Goal: Information Seeking & Learning: Learn about a topic

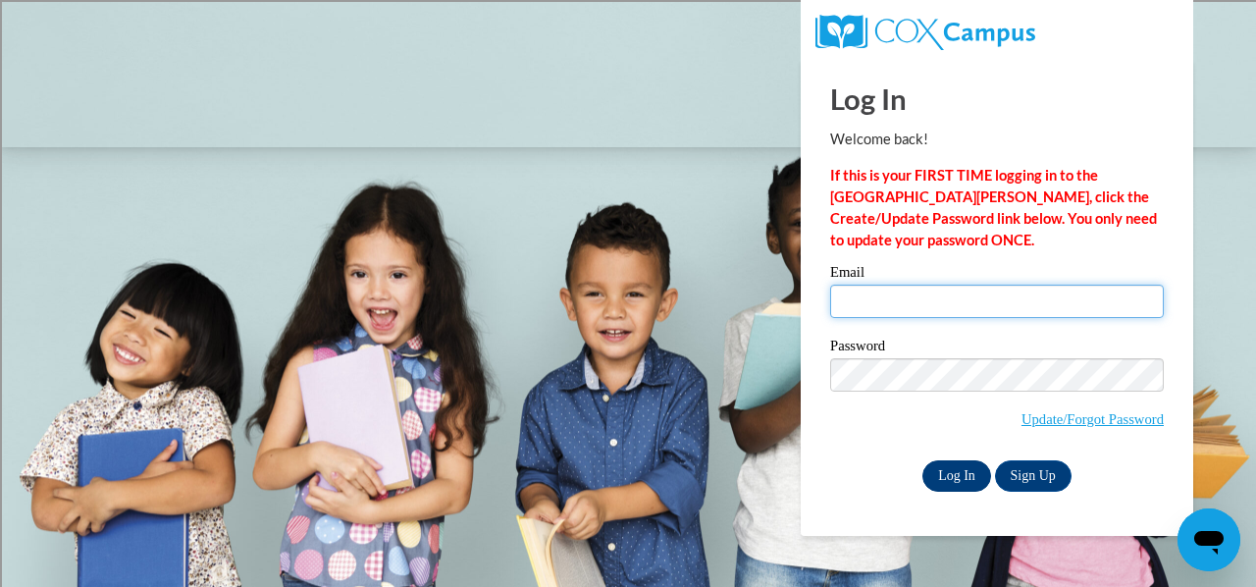
type input "neinmel@sdmfschools.org"
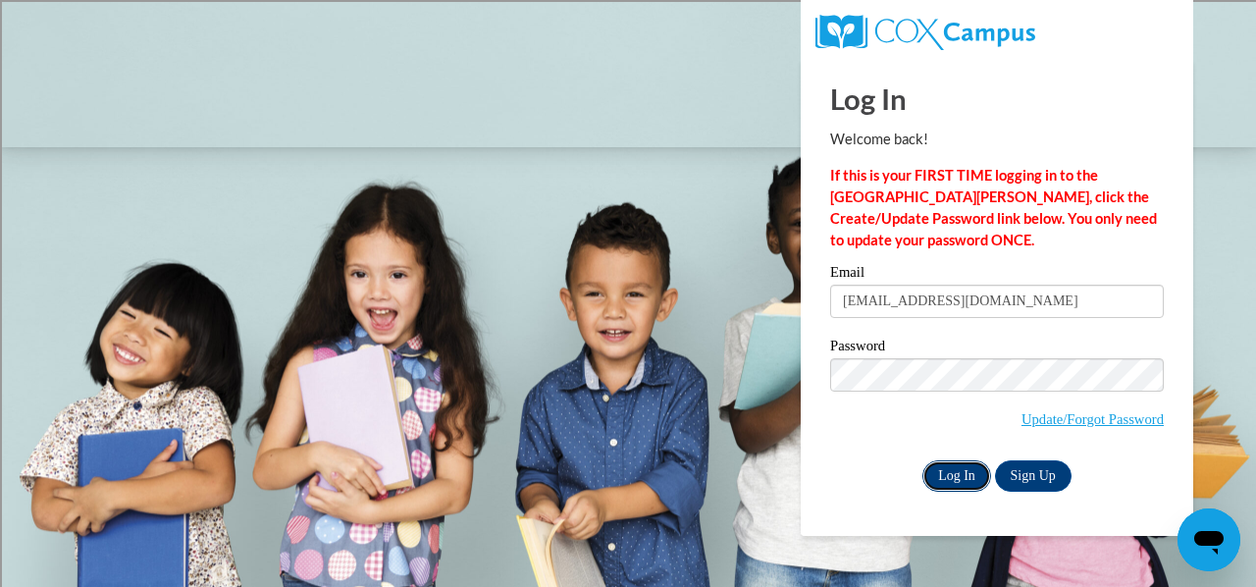
click at [966, 470] on input "Log In" at bounding box center [956, 475] width 69 height 31
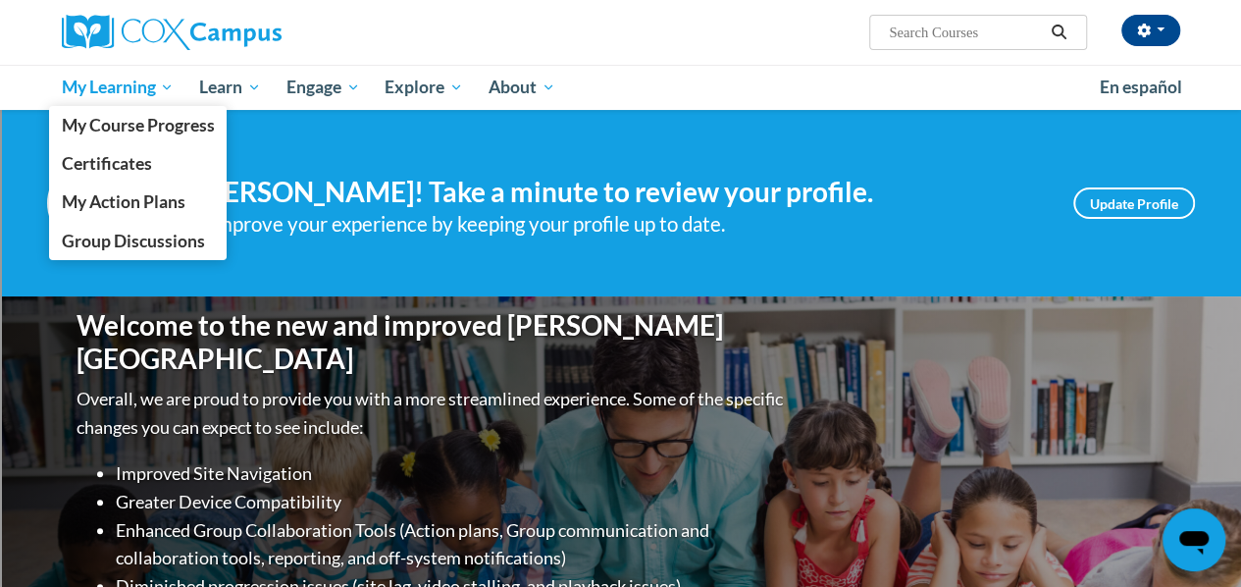
click at [155, 91] on span "My Learning" at bounding box center [117, 88] width 113 height 24
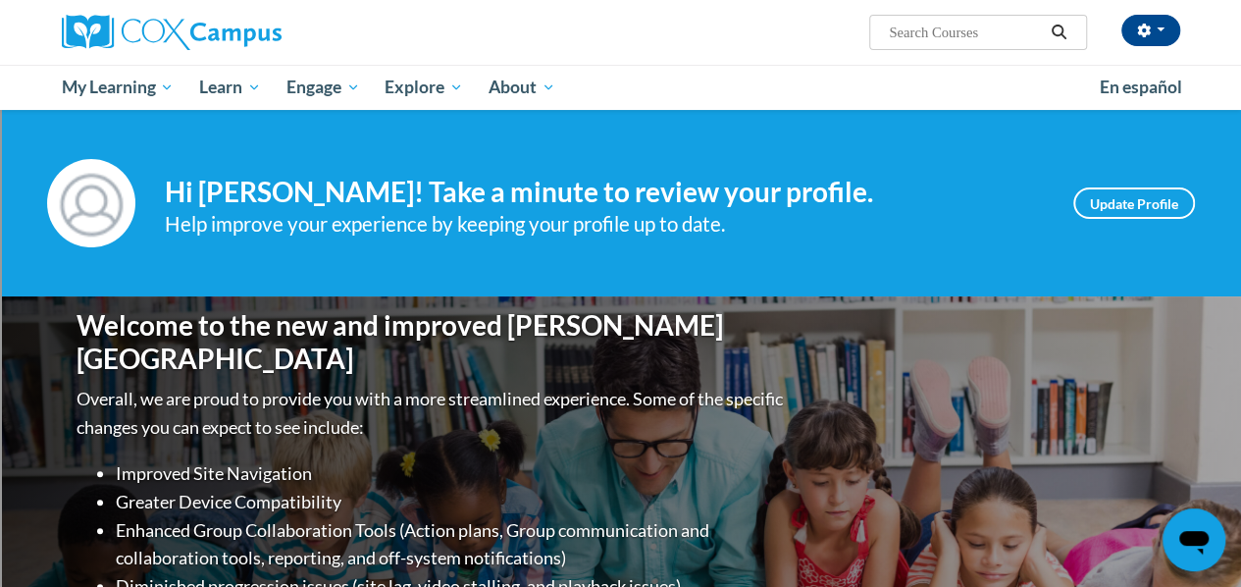
click at [936, 26] on input "Search..." at bounding box center [965, 33] width 157 height 24
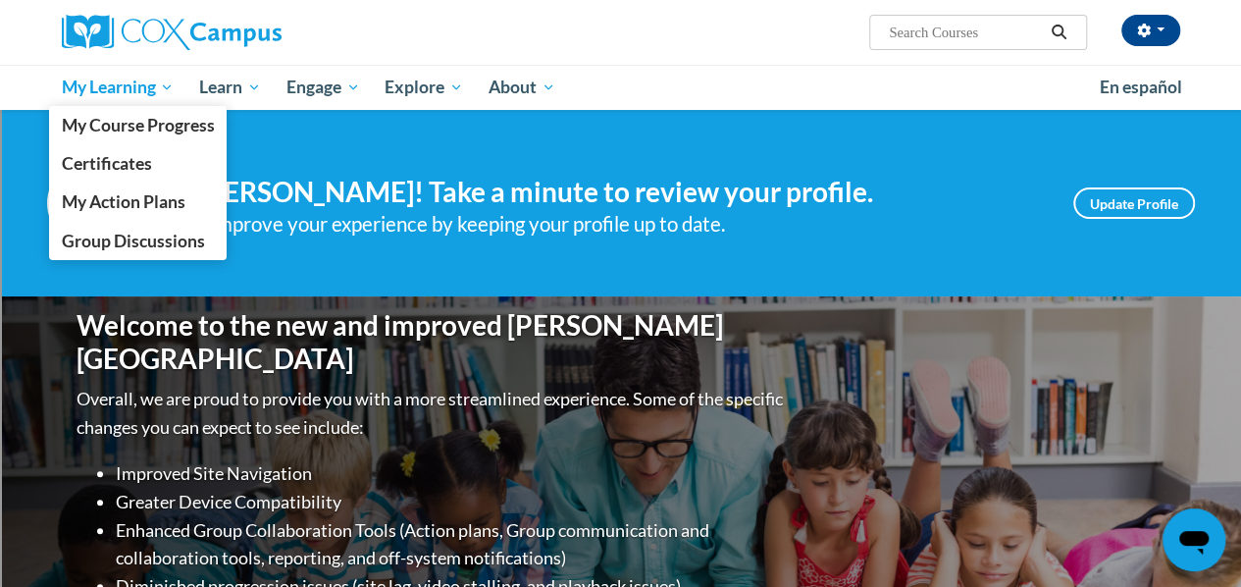
click at [96, 86] on span "My Learning" at bounding box center [117, 88] width 113 height 24
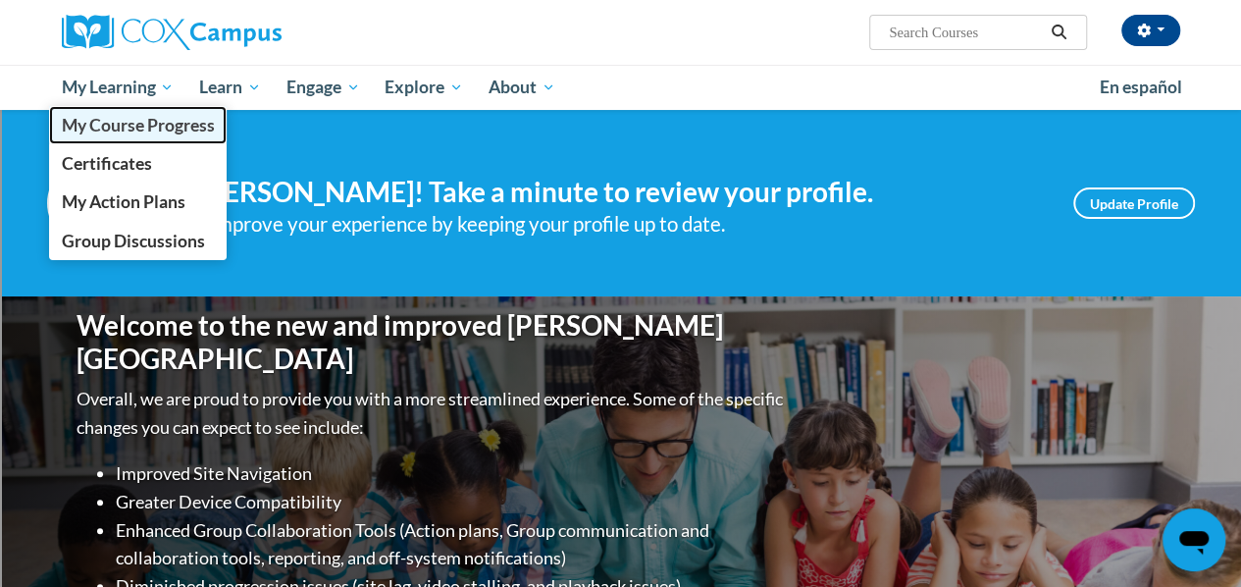
click at [104, 131] on span "My Course Progress" at bounding box center [137, 125] width 153 height 21
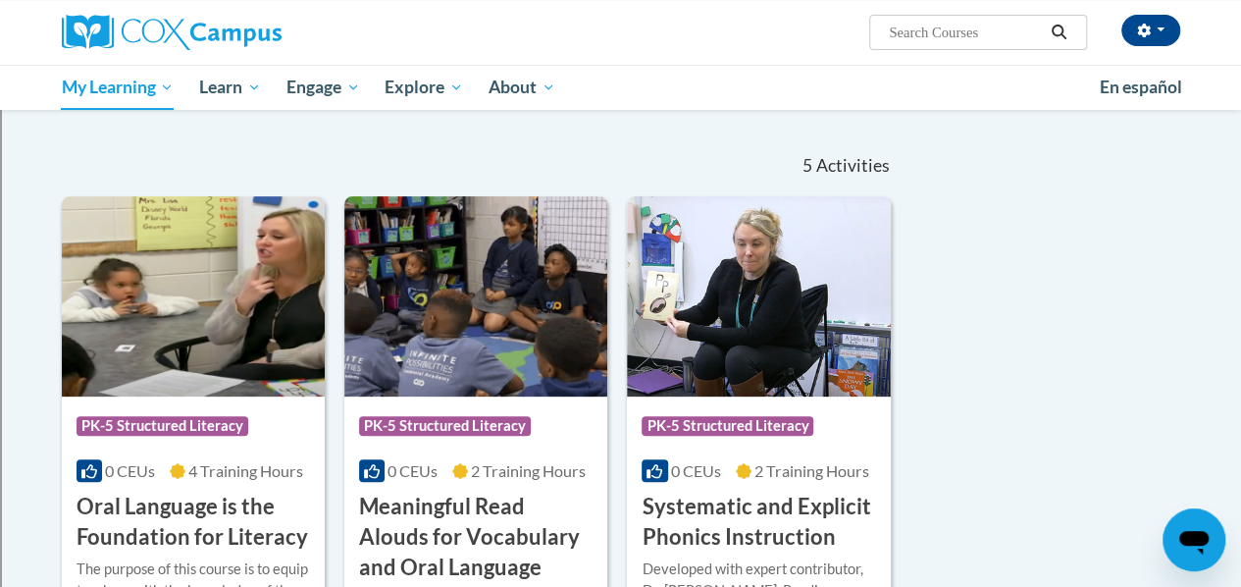
scroll to position [165, 0]
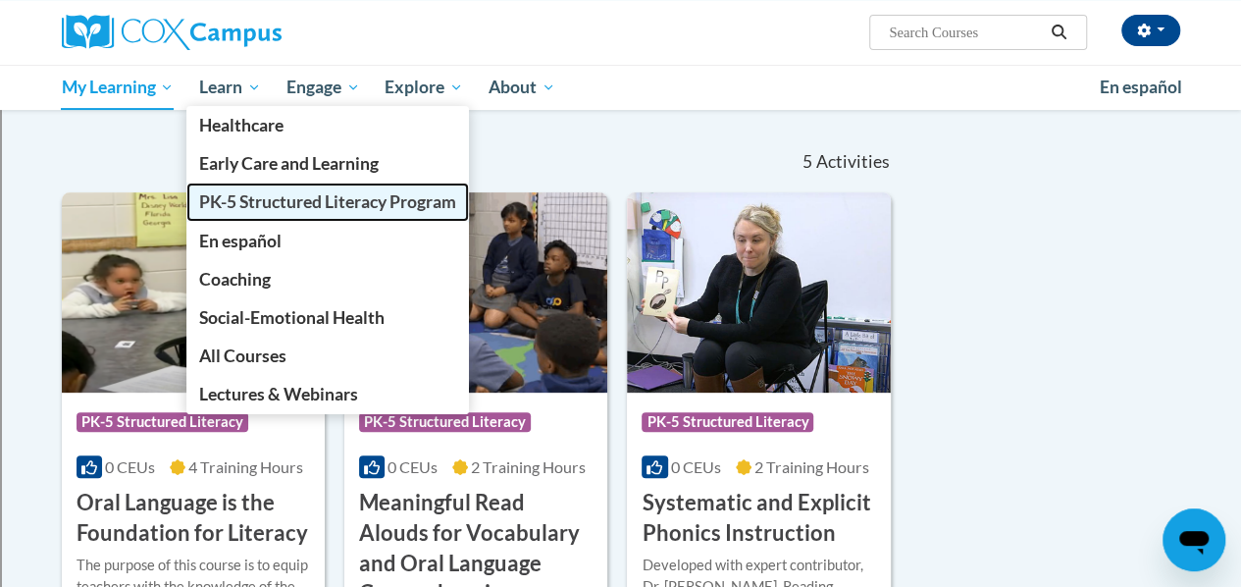
click at [249, 201] on span "PK-5 Structured Literacy Program" at bounding box center [327, 201] width 257 height 21
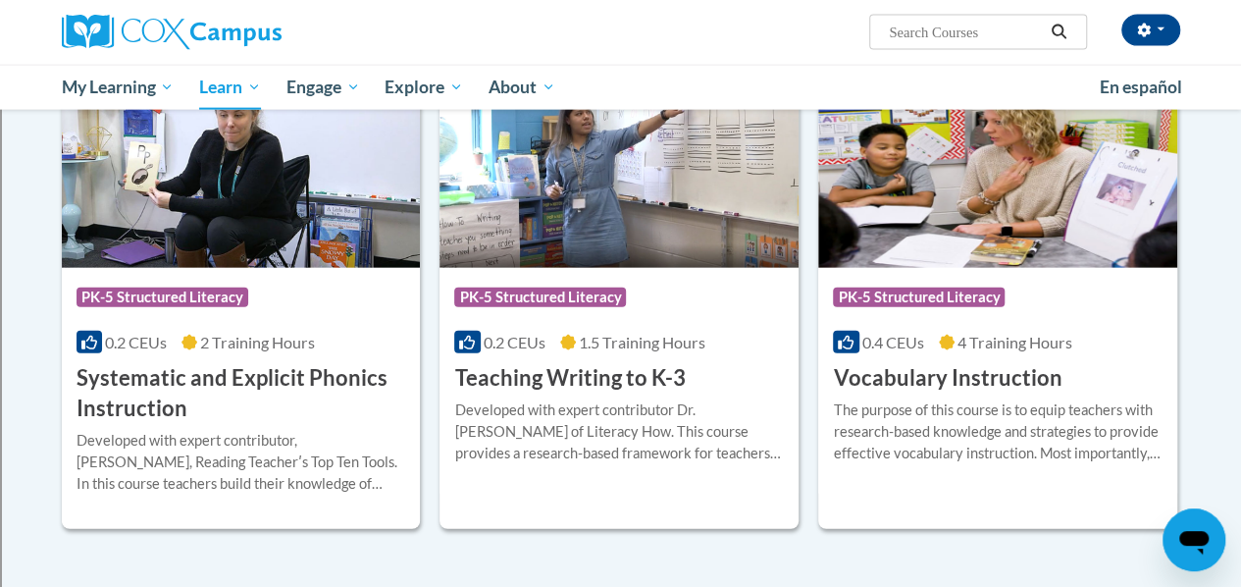
scroll to position [2206, 0]
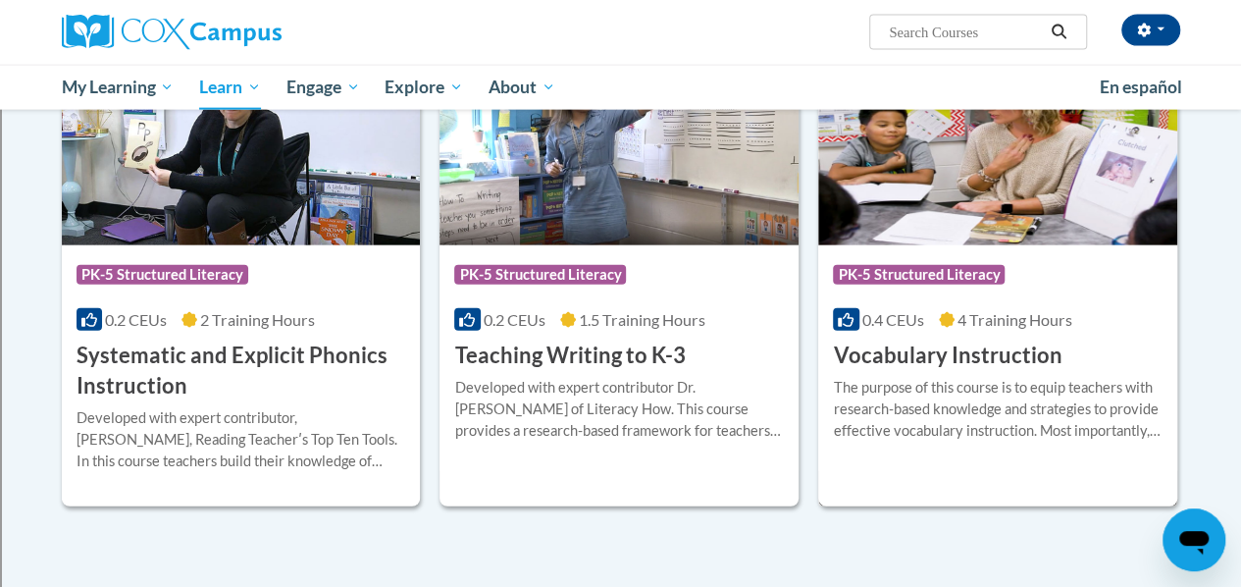
click at [1071, 310] on span "4 Training Hours" at bounding box center [1015, 319] width 115 height 19
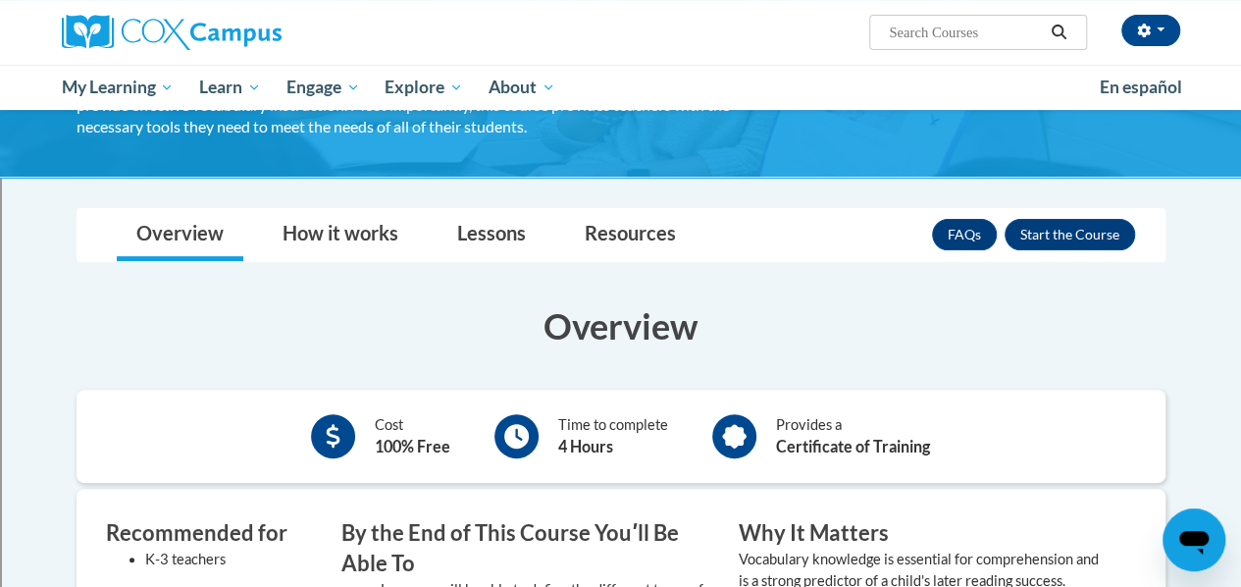
scroll to position [167, 0]
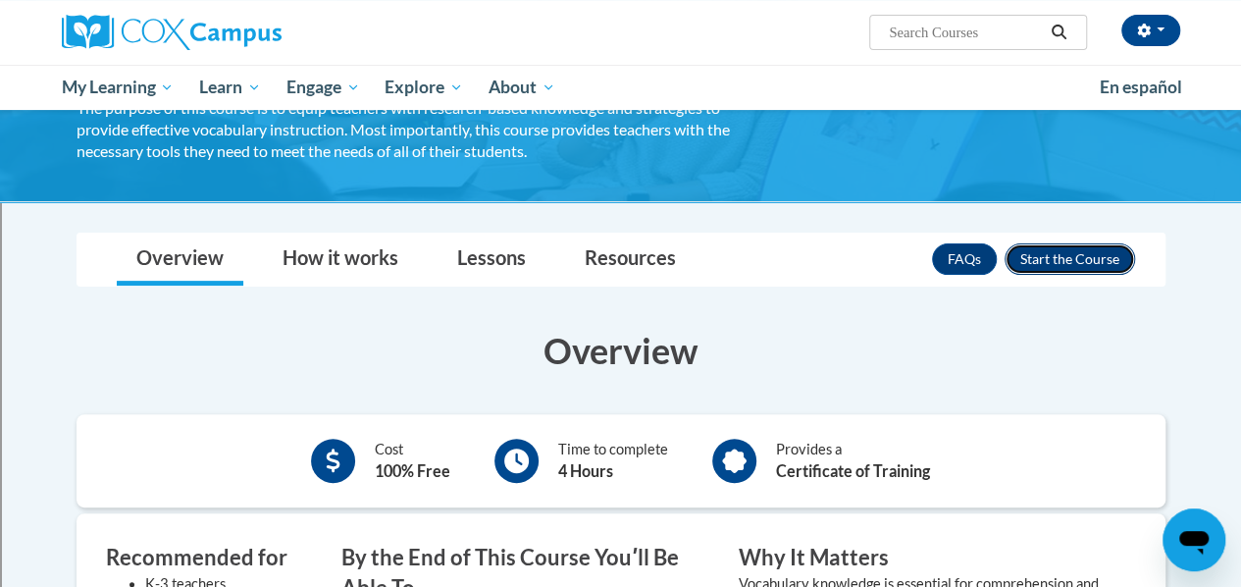
click at [1073, 254] on button "Enroll" at bounding box center [1070, 258] width 131 height 31
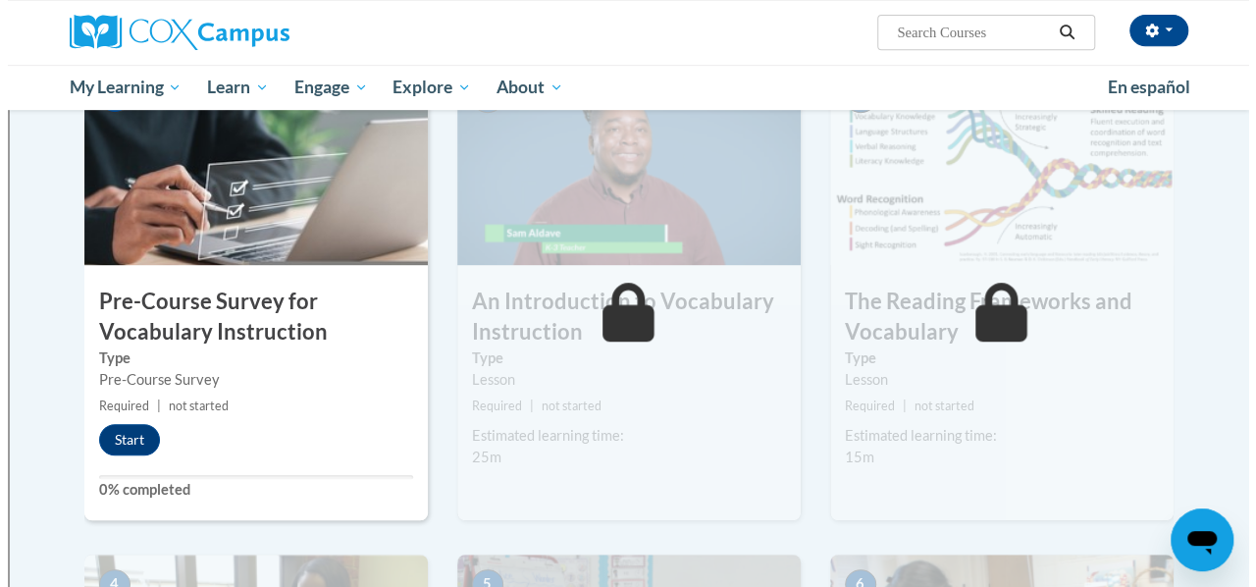
scroll to position [463, 0]
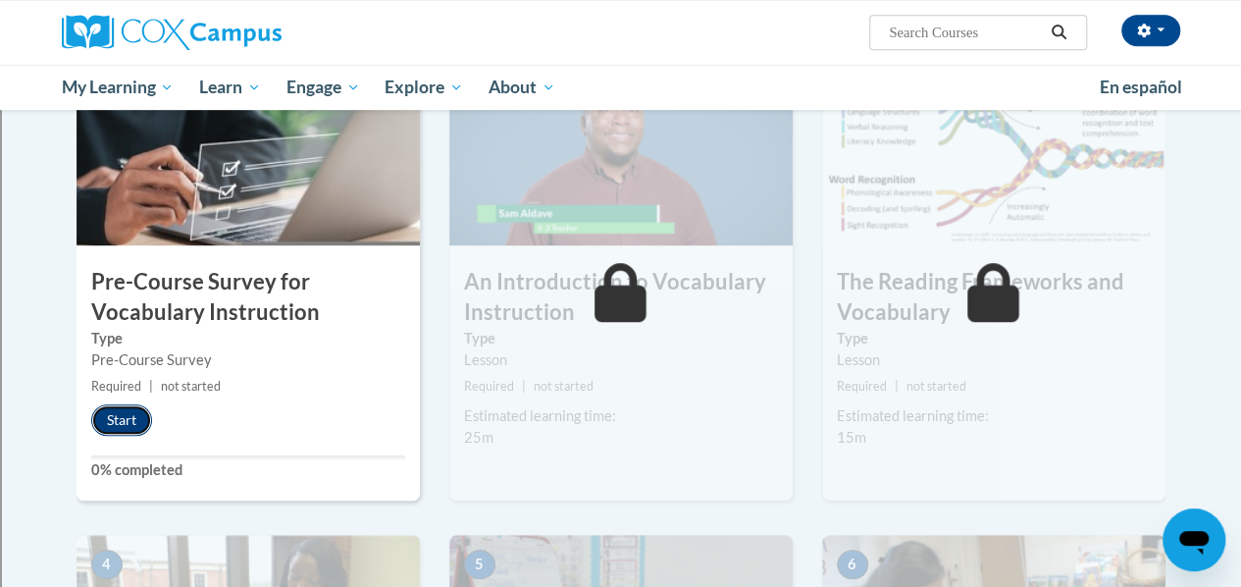
click at [128, 412] on button "Start" at bounding box center [121, 419] width 61 height 31
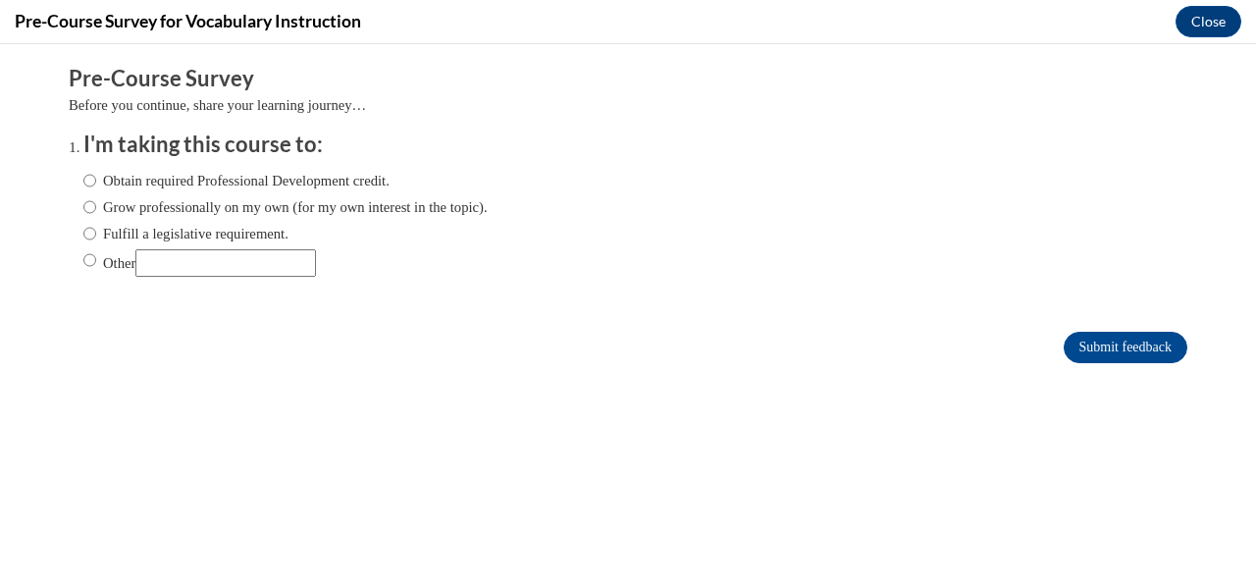
scroll to position [0, 0]
click at [83, 237] on input "Fulfill a legislative requirement." at bounding box center [89, 234] width 13 height 22
radio input "true"
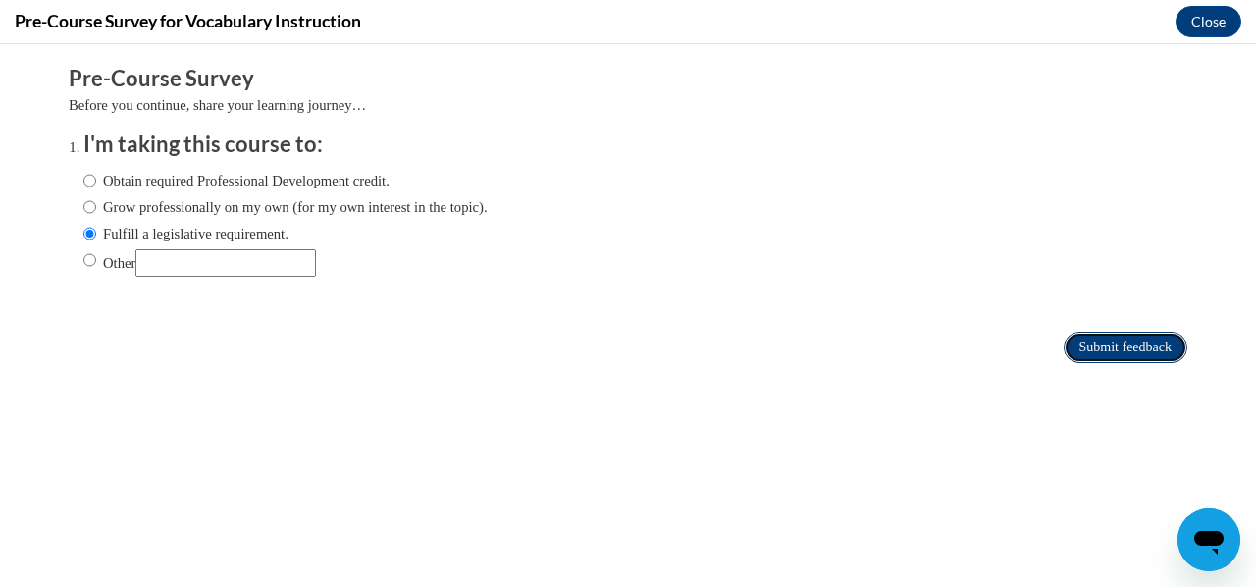
click at [1132, 342] on input "Submit feedback" at bounding box center [1126, 347] width 124 height 31
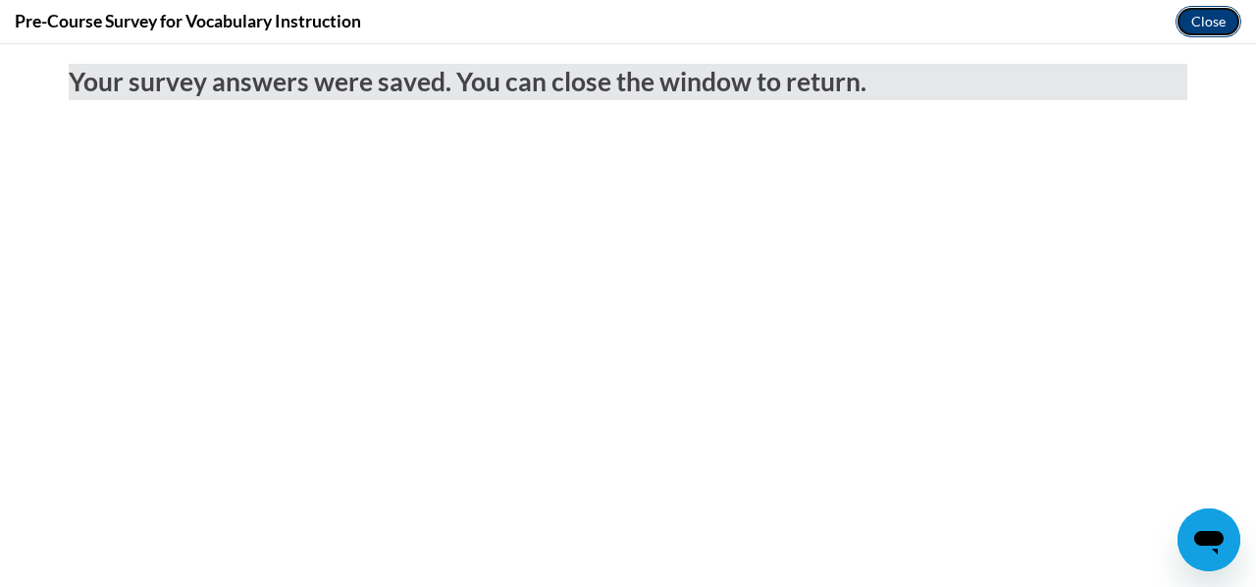
click at [1204, 19] on button "Close" at bounding box center [1208, 21] width 66 height 31
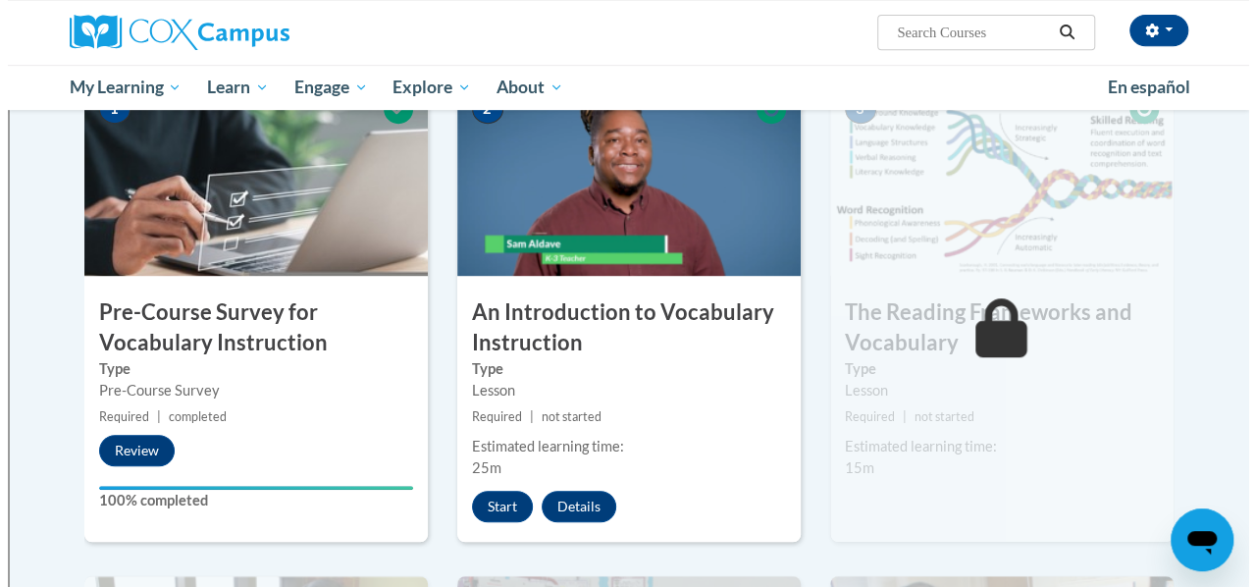
scroll to position [444, 0]
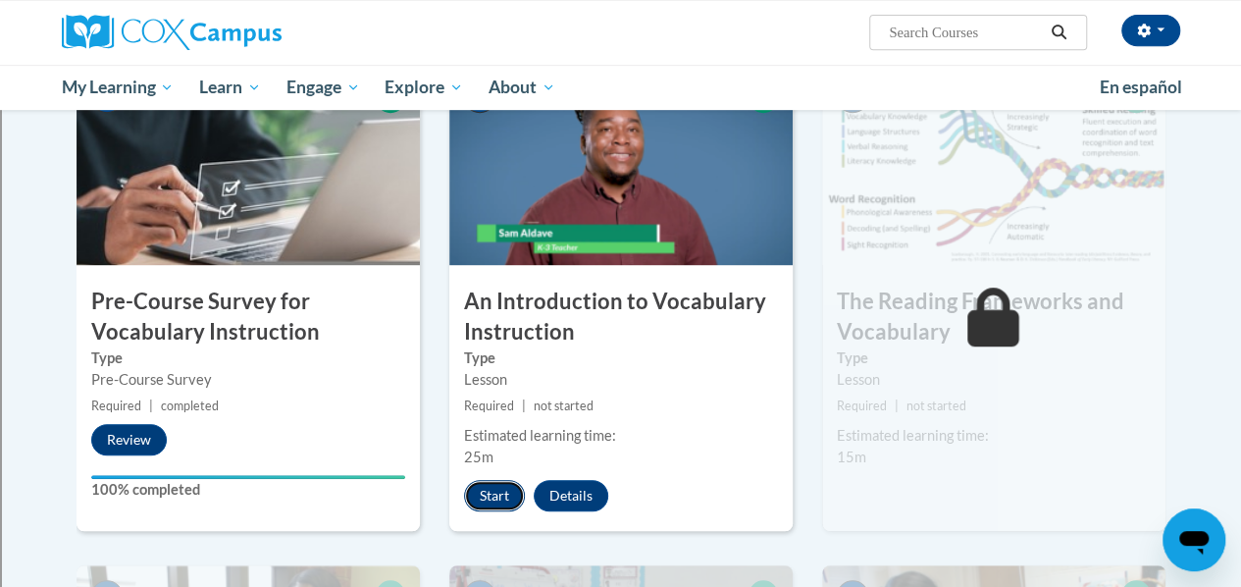
click at [491, 497] on button "Start" at bounding box center [494, 495] width 61 height 31
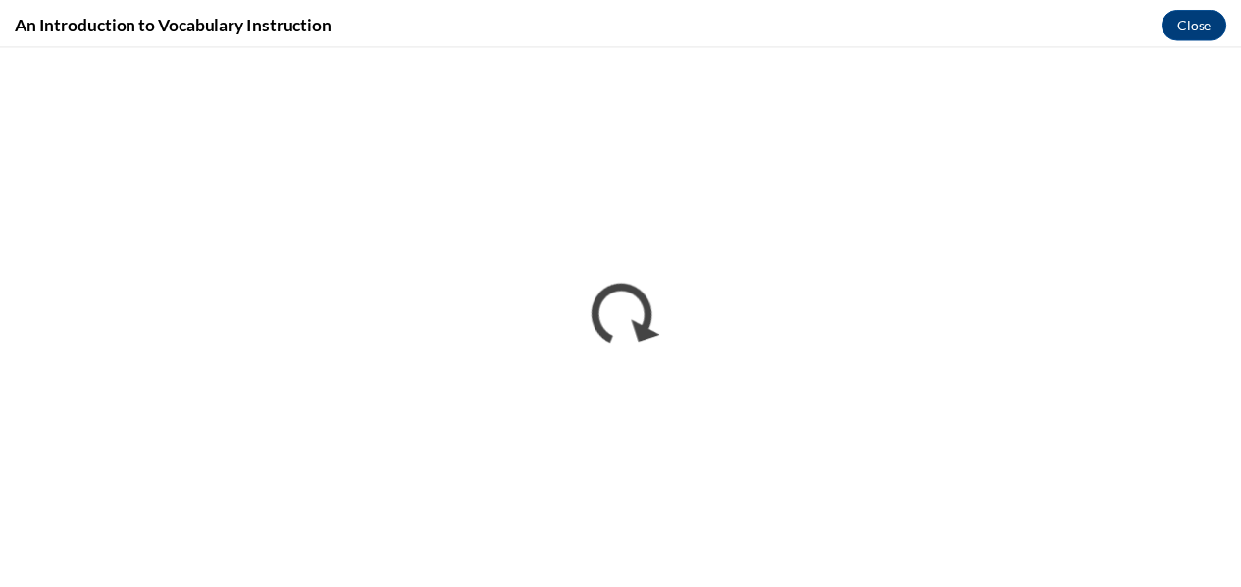
scroll to position [0, 0]
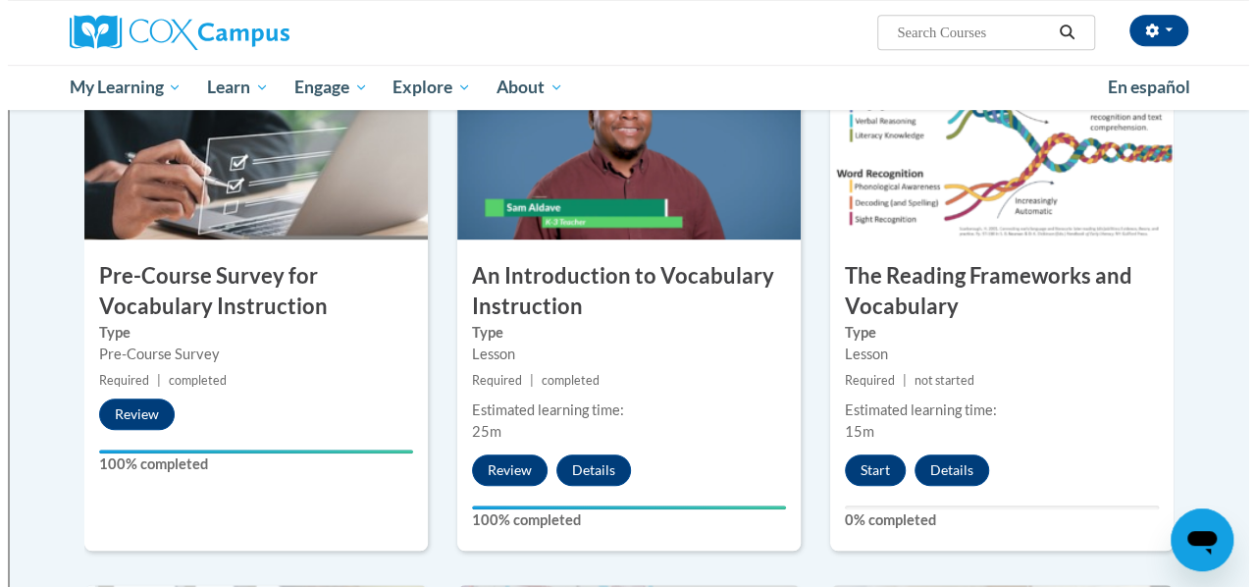
scroll to position [473, 0]
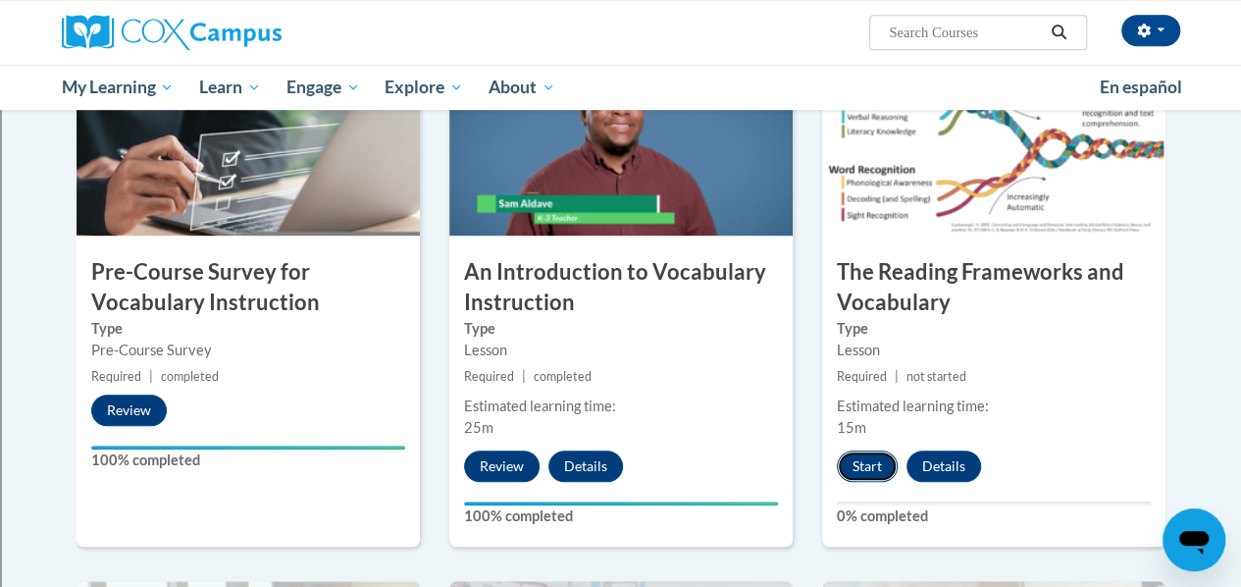
click at [870, 457] on button "Start" at bounding box center [867, 465] width 61 height 31
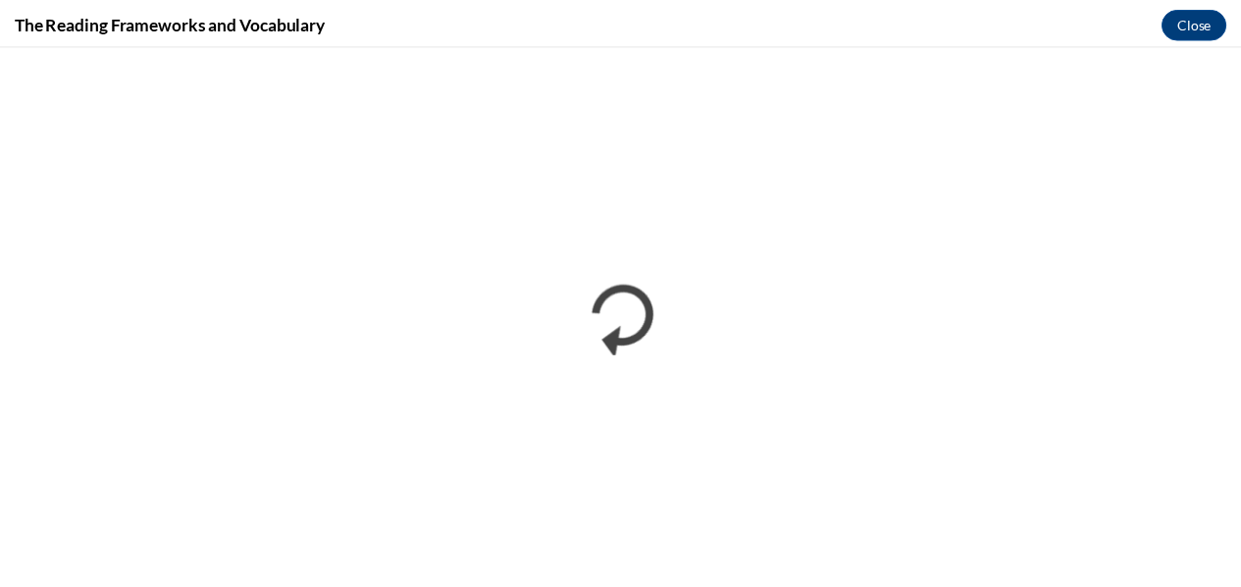
scroll to position [0, 0]
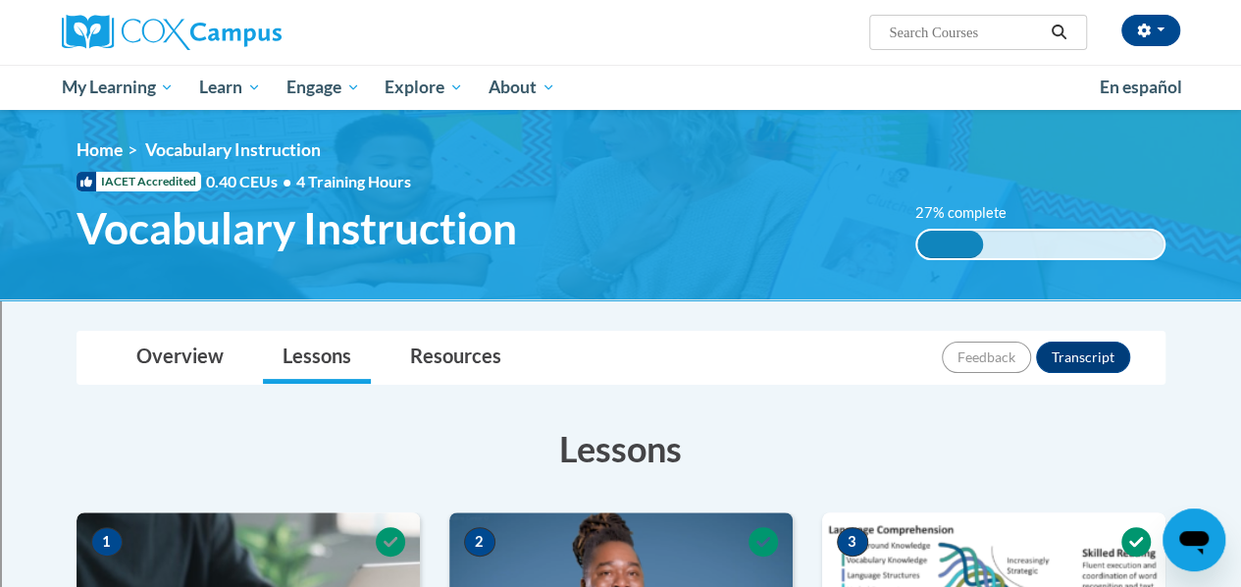
click at [914, 32] on input "Search..." at bounding box center [965, 33] width 157 height 24
type input "Letters"
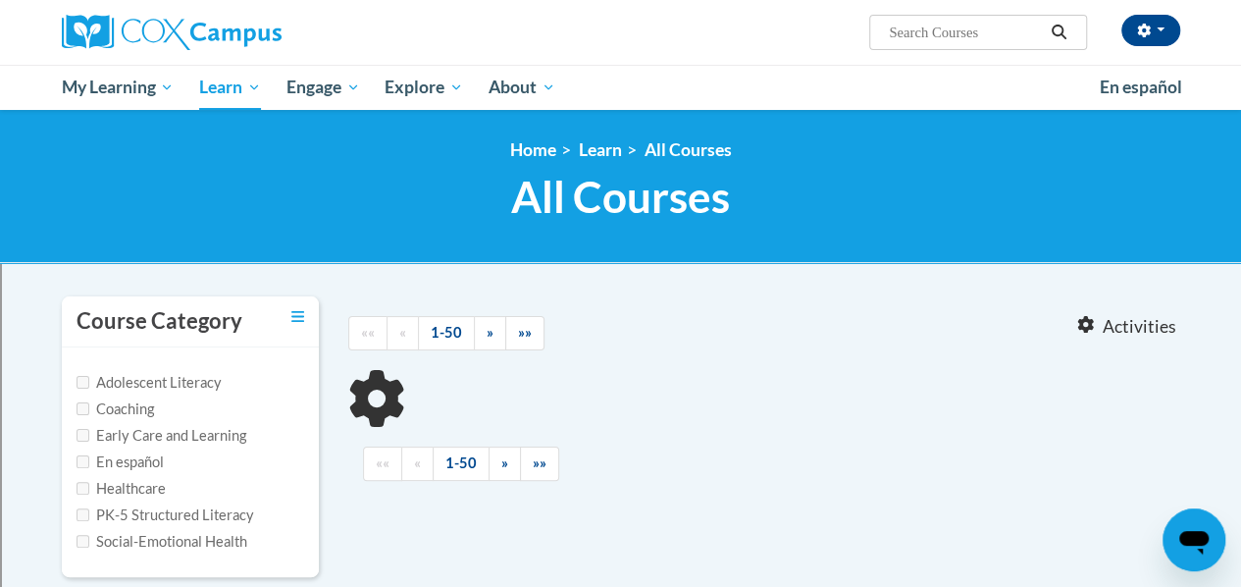
type input "Letters"
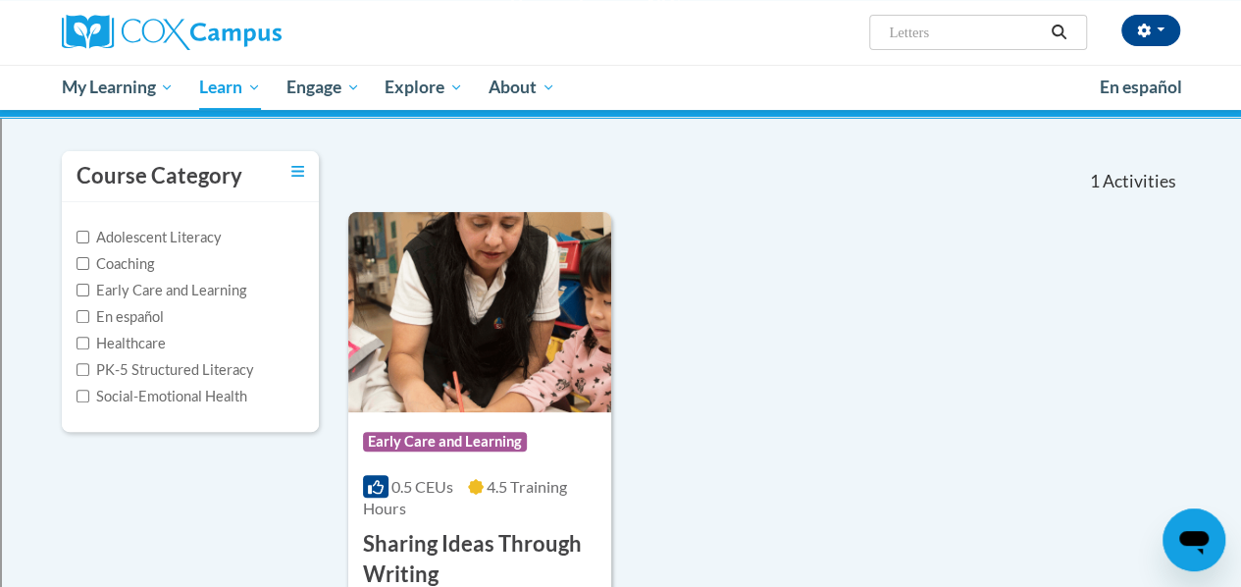
scroll to position [140, 0]
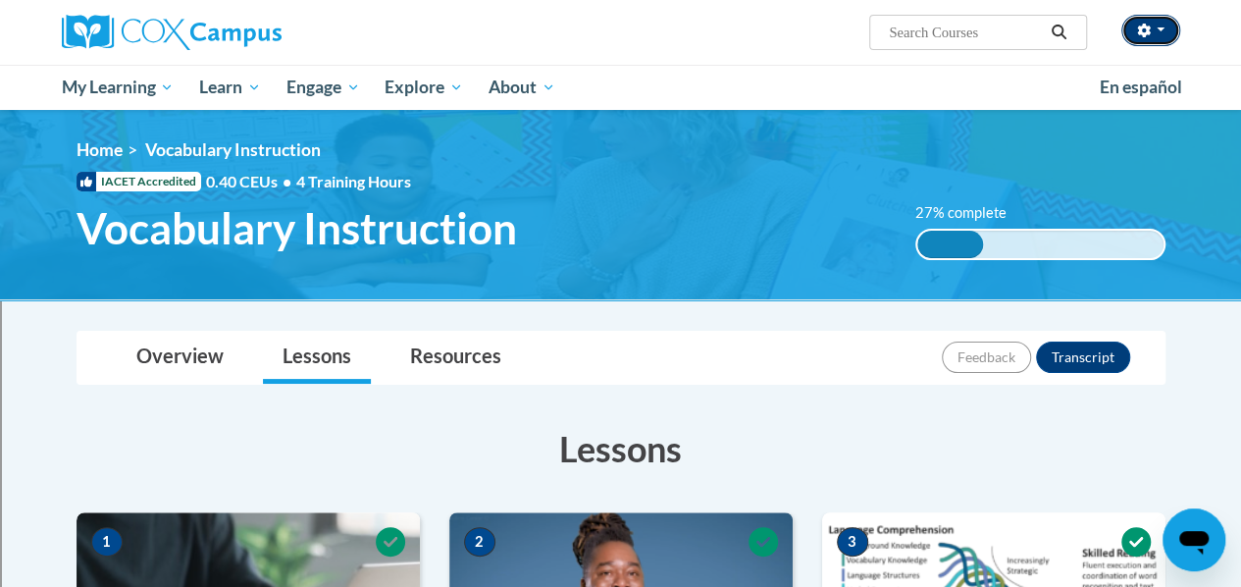
click at [1171, 27] on button "button" at bounding box center [1151, 30] width 59 height 31
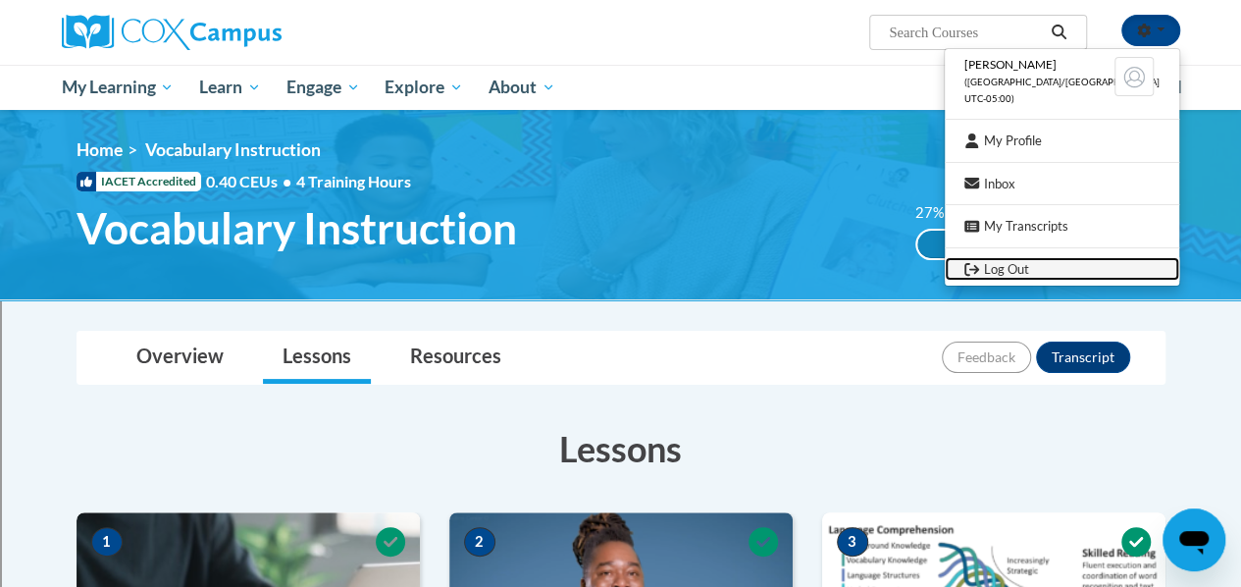
click at [1057, 264] on link "Log Out" at bounding box center [1062, 269] width 235 height 25
